Goal: Task Accomplishment & Management: Manage account settings

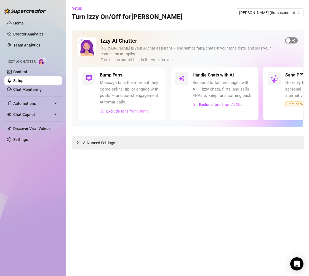
click at [292, 40] on span "button" at bounding box center [291, 40] width 13 height 6
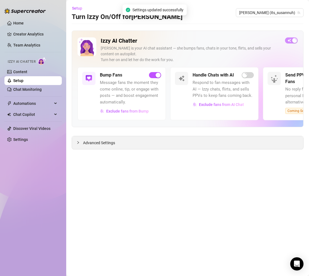
click at [81, 141] on div at bounding box center [79, 143] width 7 height 6
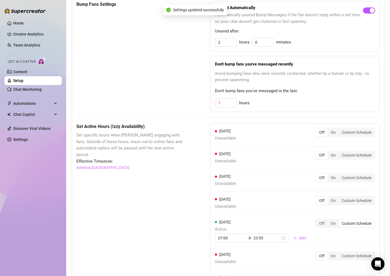
scroll to position [362, 0]
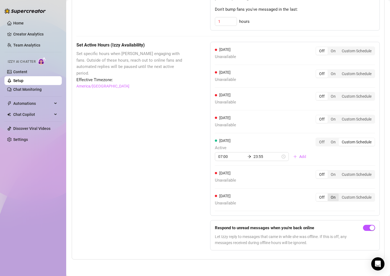
click at [308, 198] on div "On" at bounding box center [332, 198] width 11 height 8
click at [308, 195] on input "On" at bounding box center [329, 195] width 0 height 0
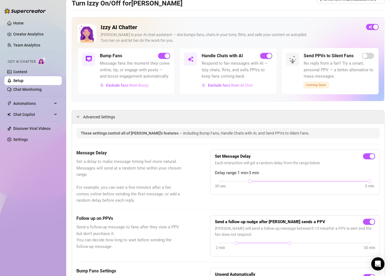
scroll to position [0, 0]
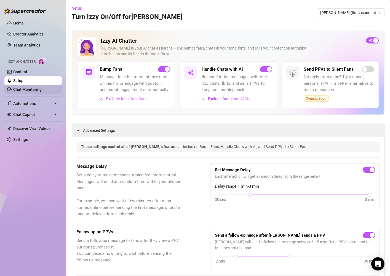
click at [42, 92] on link "Chat Monitoring" at bounding box center [27, 89] width 28 height 4
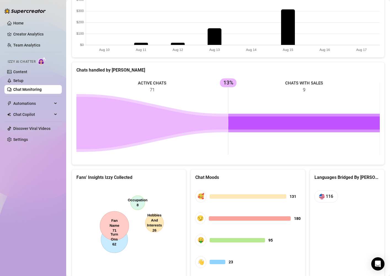
scroll to position [196, 0]
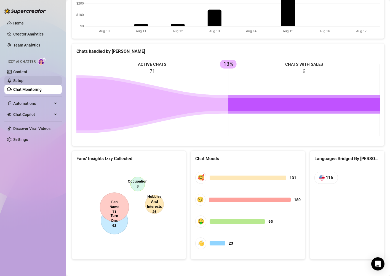
click at [23, 81] on link "Setup" at bounding box center [18, 81] width 10 height 4
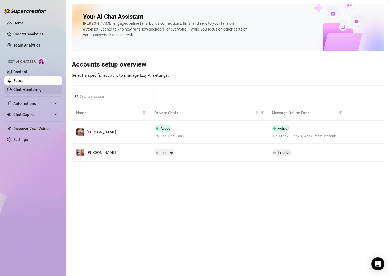
click at [34, 89] on link "Chat Monitoring" at bounding box center [27, 89] width 28 height 4
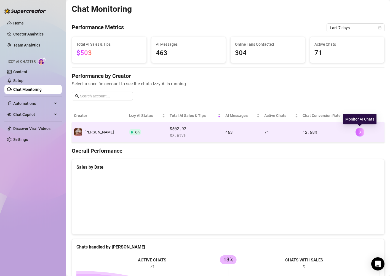
click at [308, 131] on button "button" at bounding box center [359, 132] width 9 height 9
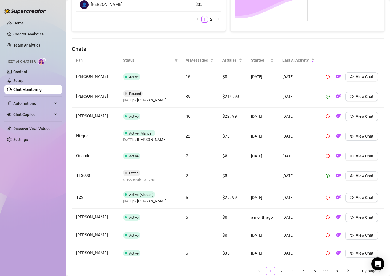
scroll to position [153, 0]
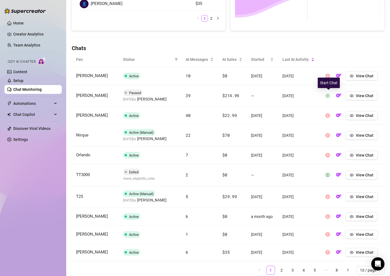
click at [308, 95] on icon "play-circle" at bounding box center [327, 96] width 1 height 2
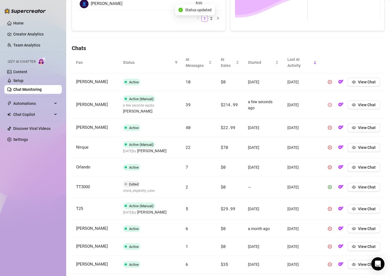
scroll to position [179, 0]
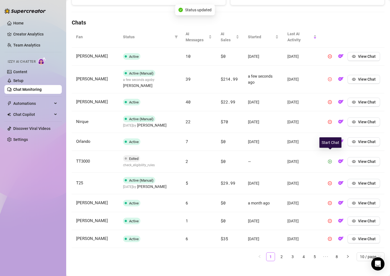
click at [308, 160] on icon "play-circle" at bounding box center [330, 162] width 4 height 4
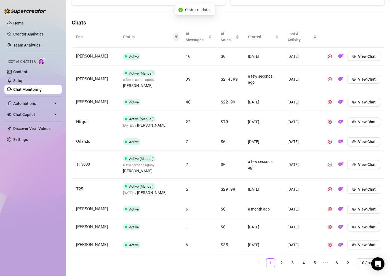
click at [178, 36] on span at bounding box center [176, 37] width 6 height 8
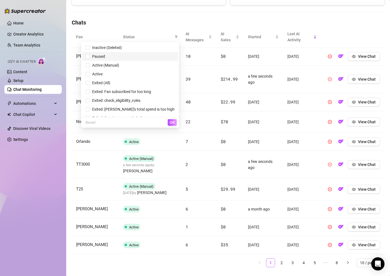
click at [157, 53] on span "Paused" at bounding box center [129, 56] width 89 height 6
checkbox input "true"
click at [152, 48] on span "Inactive (Deleted)" at bounding box center [129, 48] width 89 height 6
checkbox input "true"
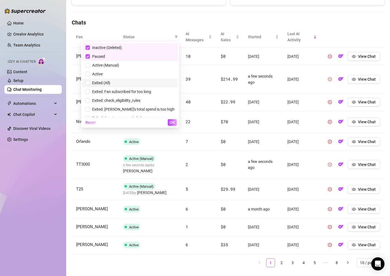
click at [144, 86] on li "Exited (All)" at bounding box center [130, 83] width 96 height 9
checkbox input "true"
click at [170, 123] on span "OK" at bounding box center [171, 122] width 5 height 4
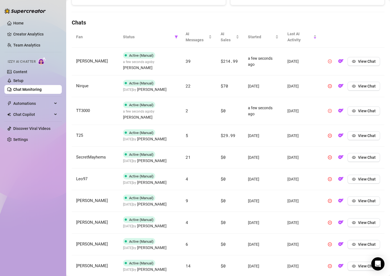
scroll to position [191, 0]
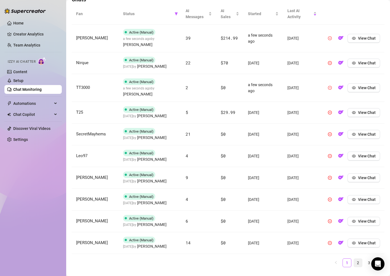
click at [308, 259] on link "2" at bounding box center [358, 263] width 8 height 8
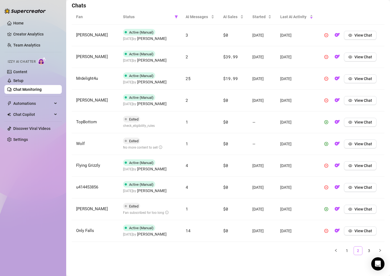
scroll to position [196, 0]
click at [308, 143] on icon "play-circle" at bounding box center [326, 144] width 4 height 4
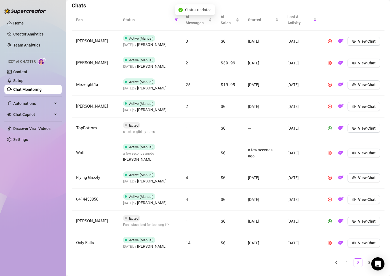
click at [308, 128] on icon "play-circle" at bounding box center [330, 128] width 4 height 4
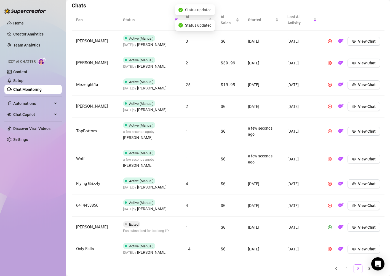
click at [308, 227] on icon "play-circle" at bounding box center [329, 228] width 1 height 2
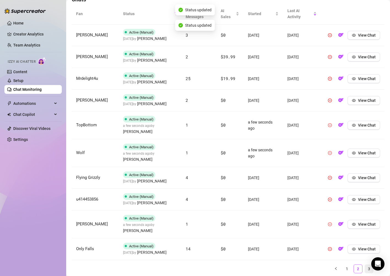
click at [308, 265] on link "3" at bounding box center [369, 269] width 8 height 8
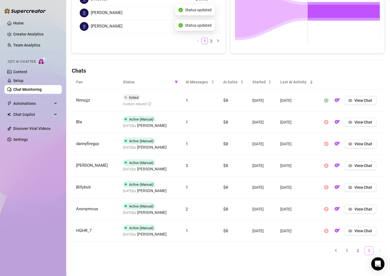
scroll to position [131, 0]
click at [308, 101] on icon "play-circle" at bounding box center [326, 101] width 4 height 4
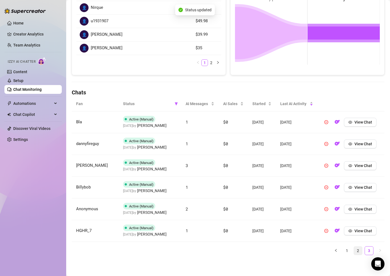
click at [308, 251] on link "2" at bounding box center [358, 251] width 8 height 8
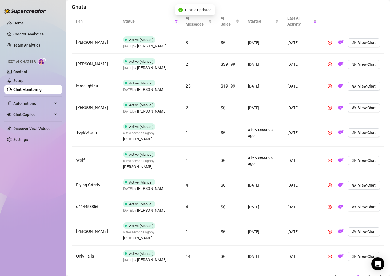
scroll to position [202, 0]
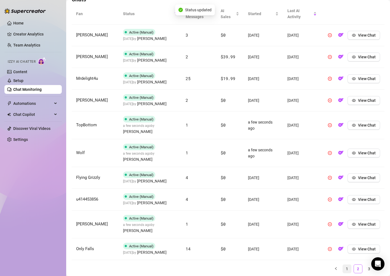
click at [308, 265] on link "1" at bounding box center [347, 269] width 8 height 8
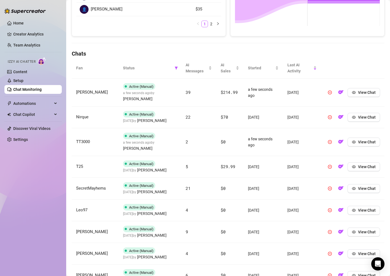
scroll to position [123, 0]
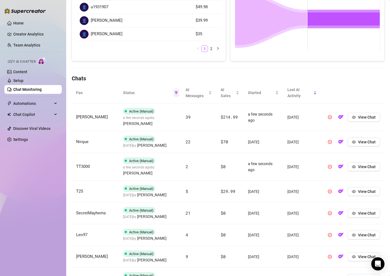
click at [175, 92] on icon "filter" at bounding box center [176, 92] width 3 height 3
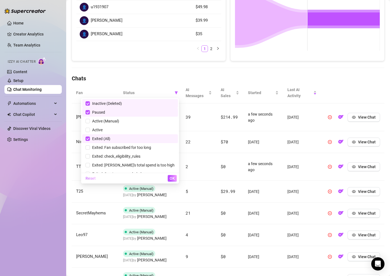
click at [96, 180] on span "Reset" at bounding box center [90, 178] width 10 height 4
checkbox input "false"
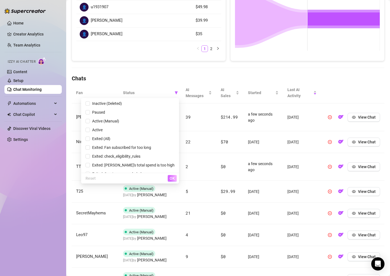
click at [174, 179] on span "OK" at bounding box center [171, 178] width 5 height 4
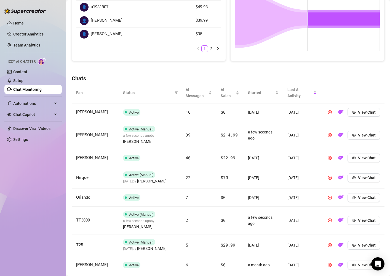
scroll to position [179, 0]
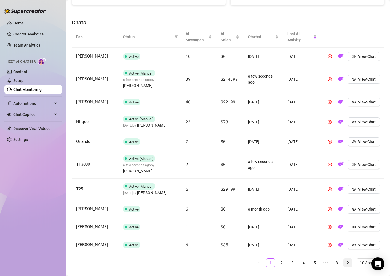
click at [308, 261] on icon "right" at bounding box center [347, 262] width 3 height 3
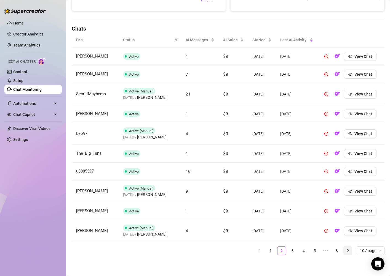
click at [308, 252] on icon "right" at bounding box center [347, 250] width 3 height 3
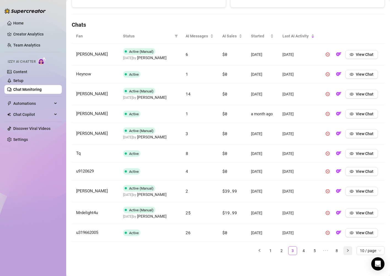
click at [308, 252] on icon "right" at bounding box center [347, 250] width 3 height 3
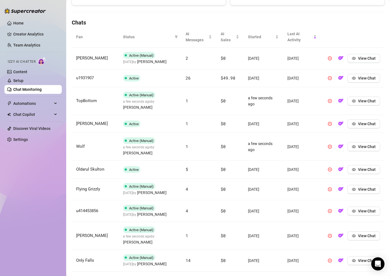
click at [308, 276] on button "button" at bounding box center [347, 280] width 9 height 9
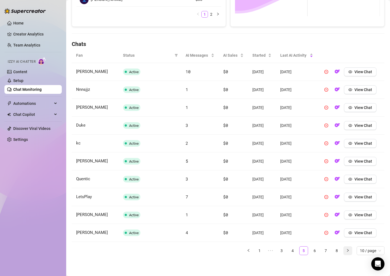
click at [308, 253] on button "button" at bounding box center [347, 251] width 9 height 9
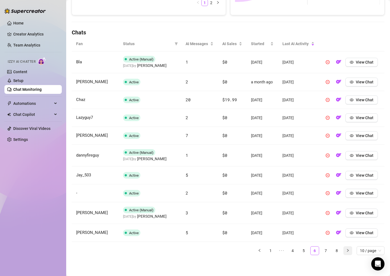
click at [308, 254] on button "button" at bounding box center [347, 251] width 9 height 9
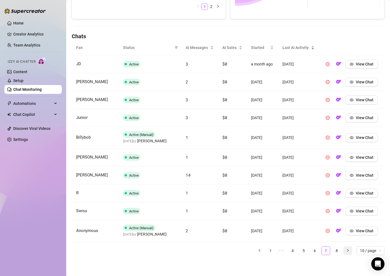
scroll to position [165, 0]
click at [308, 254] on button "button" at bounding box center [347, 251] width 9 height 9
